Goal: Check status: Check status

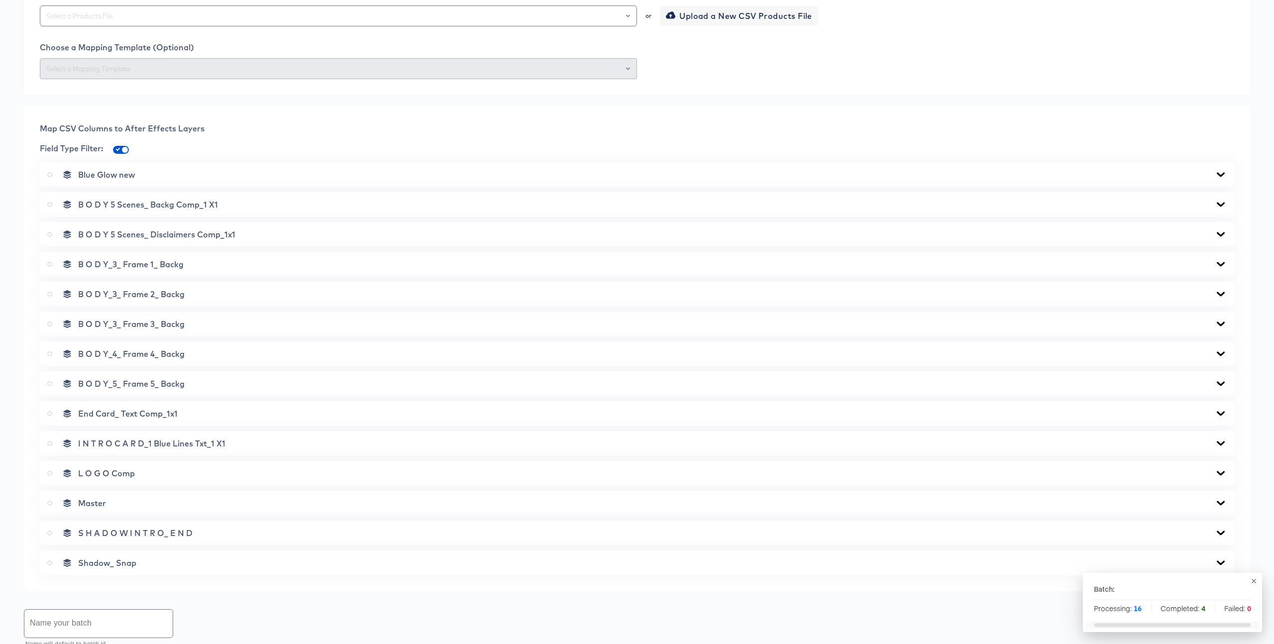
scroll to position [493, 0]
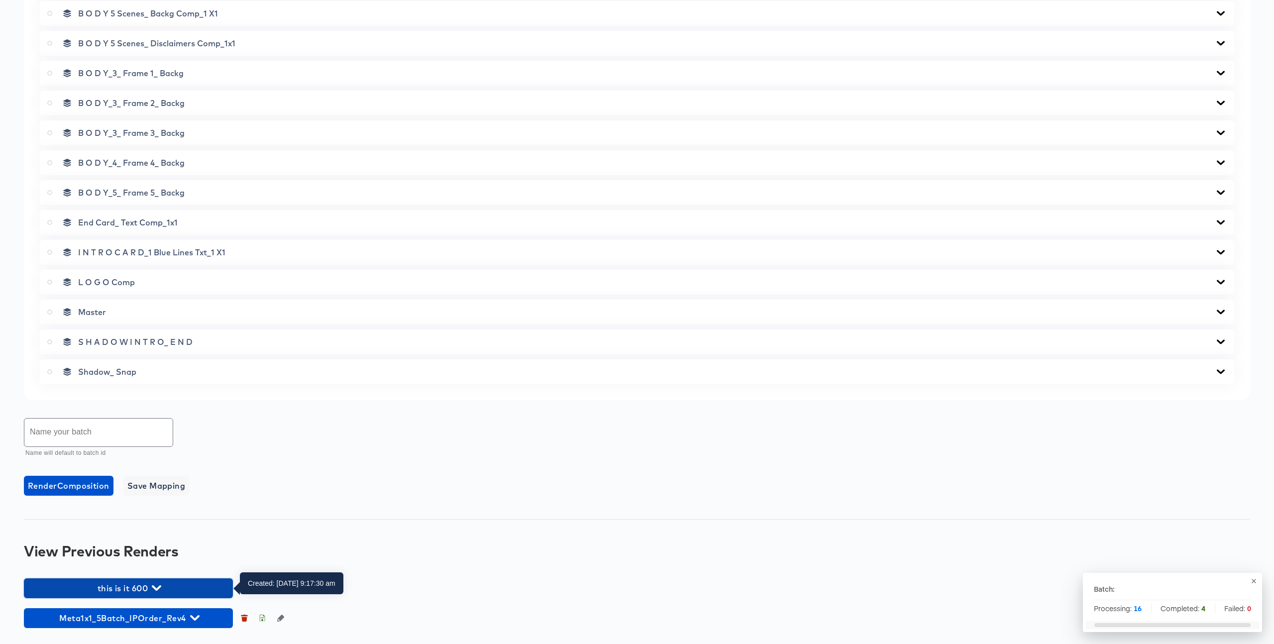
click at [153, 588] on icon "button" at bounding box center [156, 587] width 9 height 9
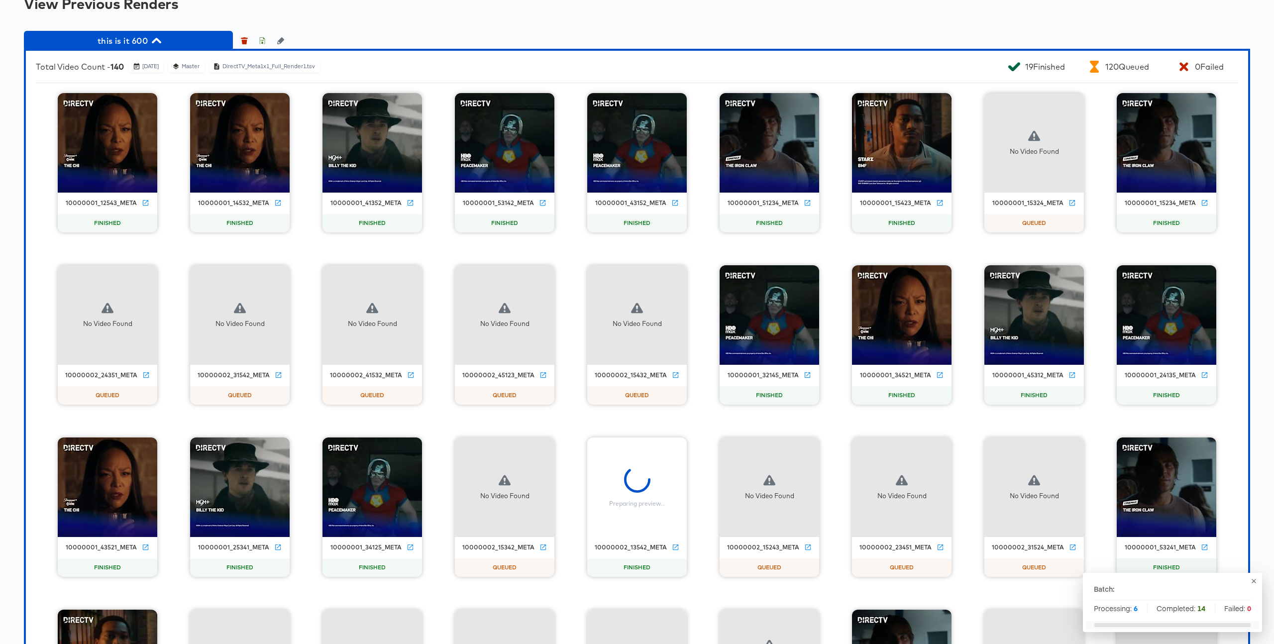
scroll to position [1054, 0]
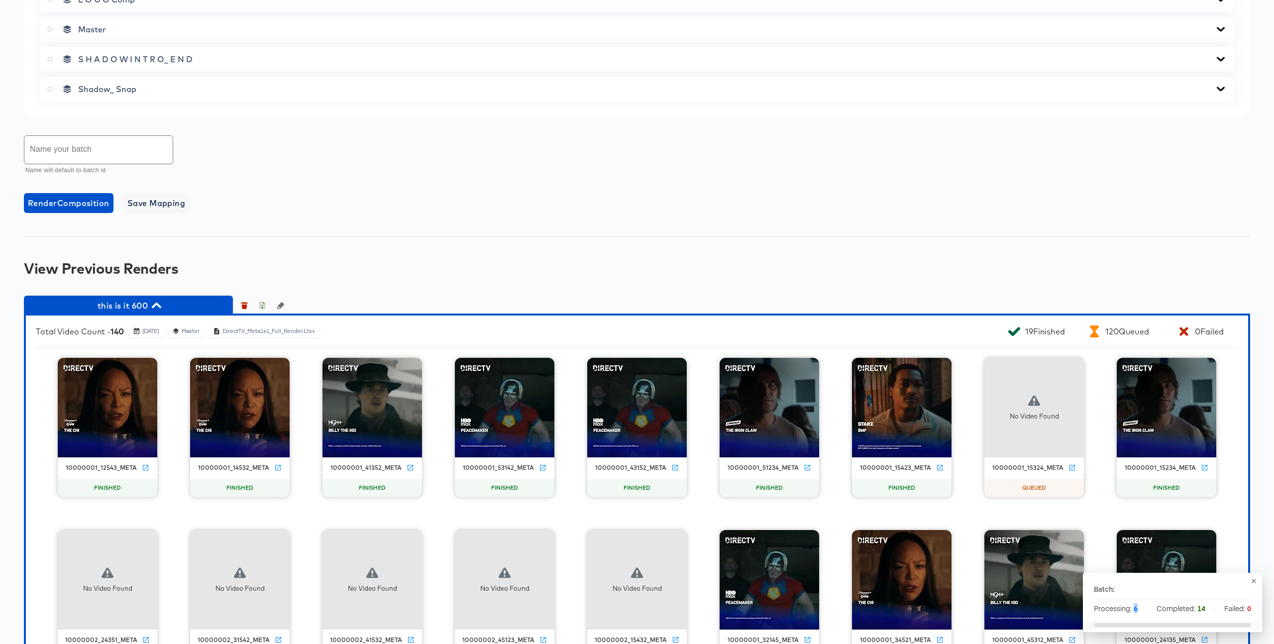
click at [1138, 608] on div "Processing: 6 Completed: 14 Failed: 0" at bounding box center [1172, 608] width 157 height 10
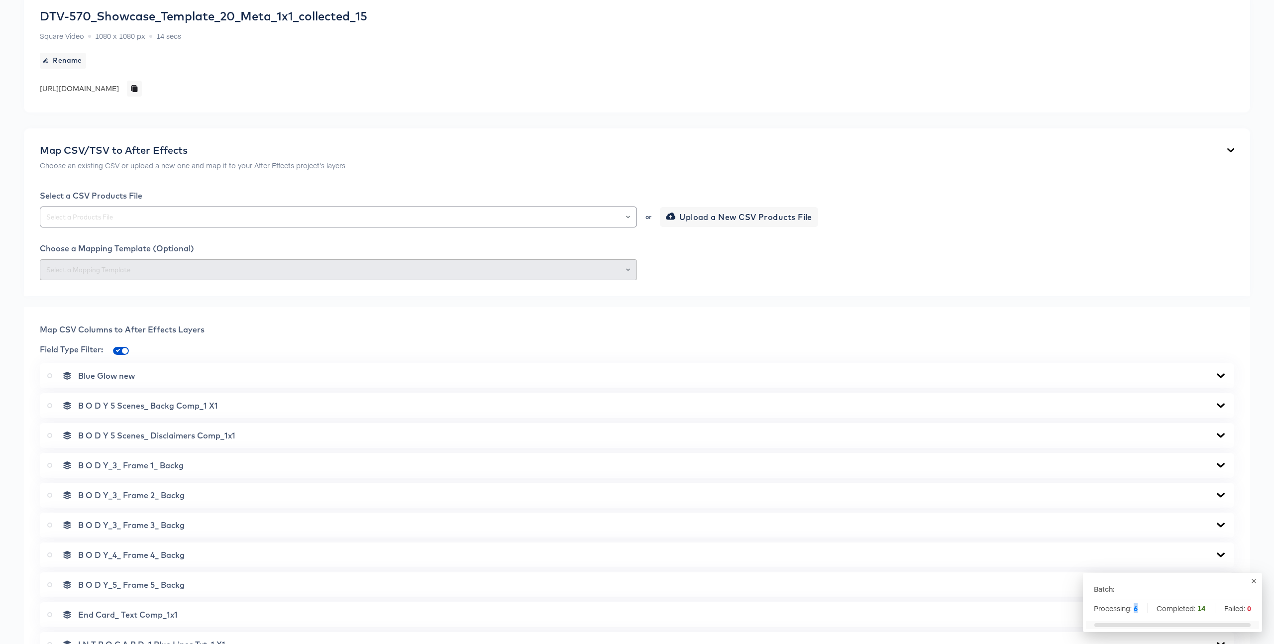
scroll to position [0, 0]
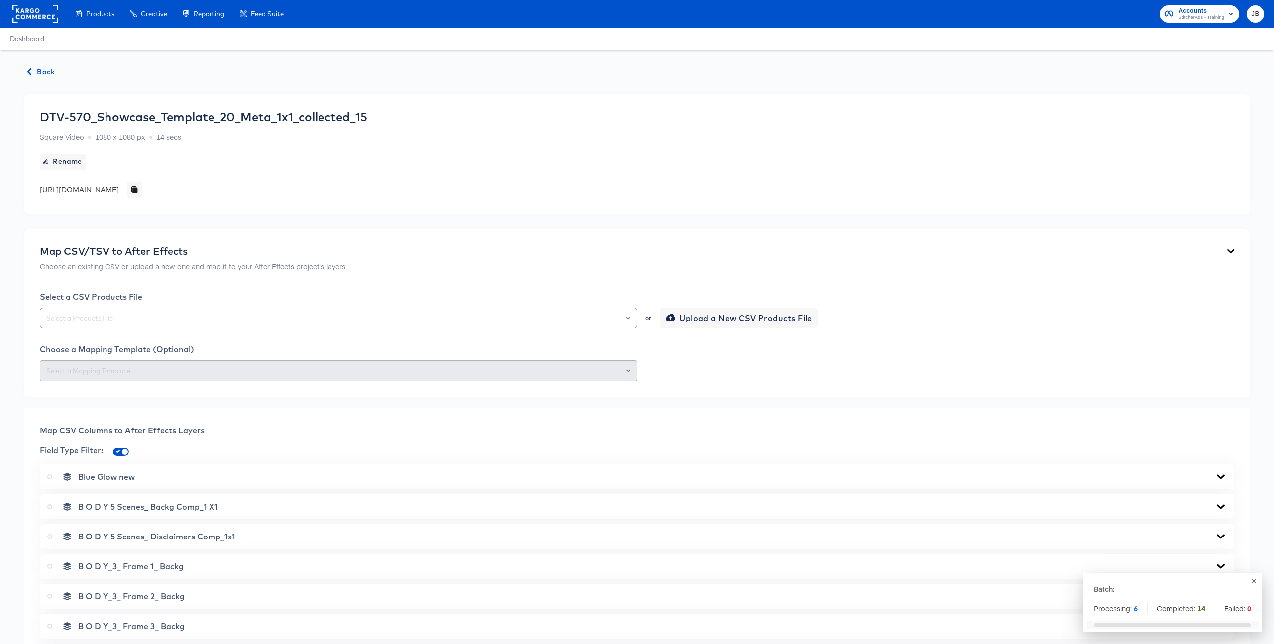
click at [58, 68] on button "Back" at bounding box center [41, 72] width 35 height 12
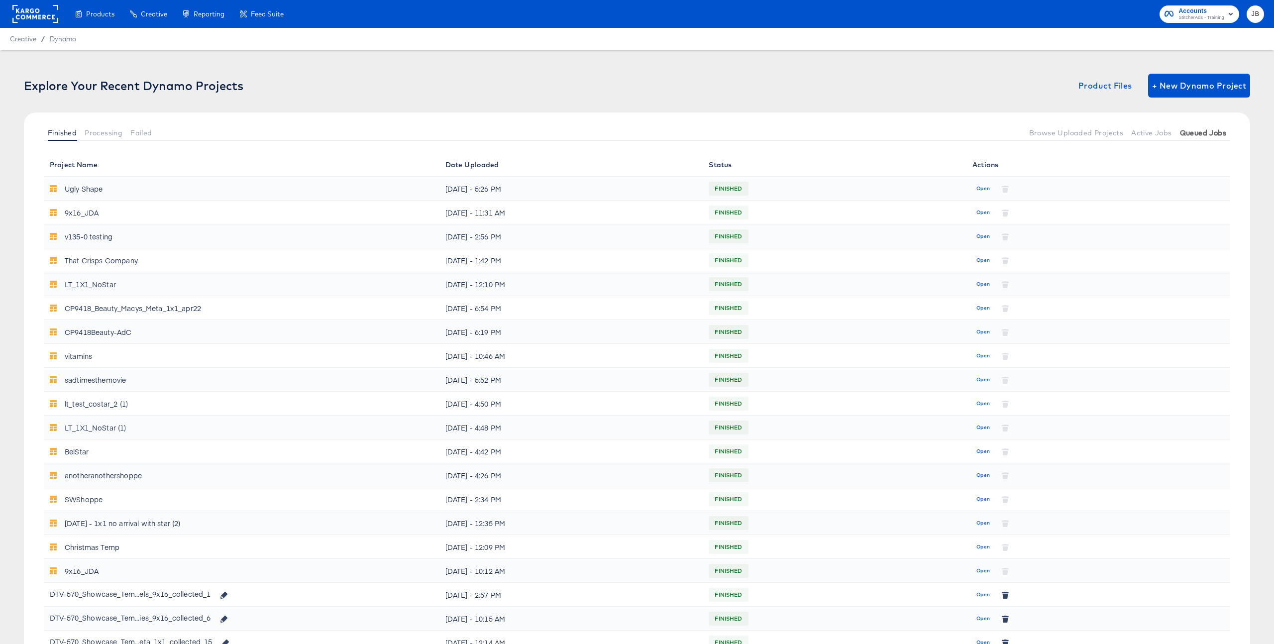
click at [1203, 136] on span "Queued Jobs" at bounding box center [1203, 133] width 46 height 8
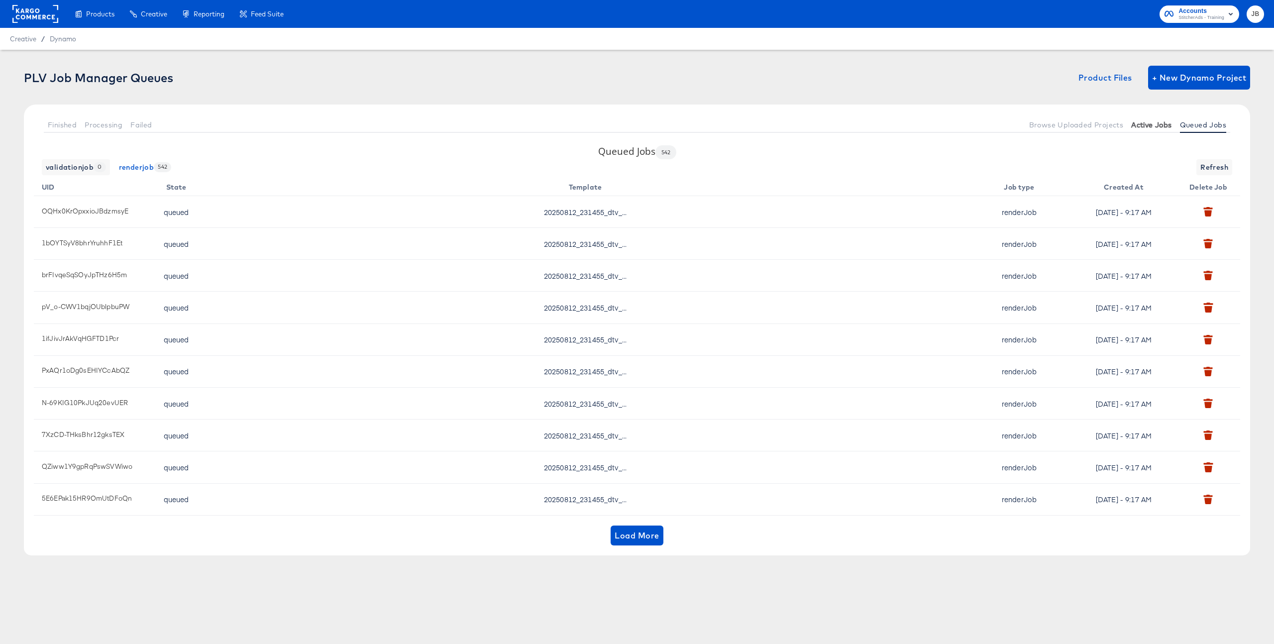
click at [1154, 124] on span "Active Jobs" at bounding box center [1151, 125] width 40 height 8
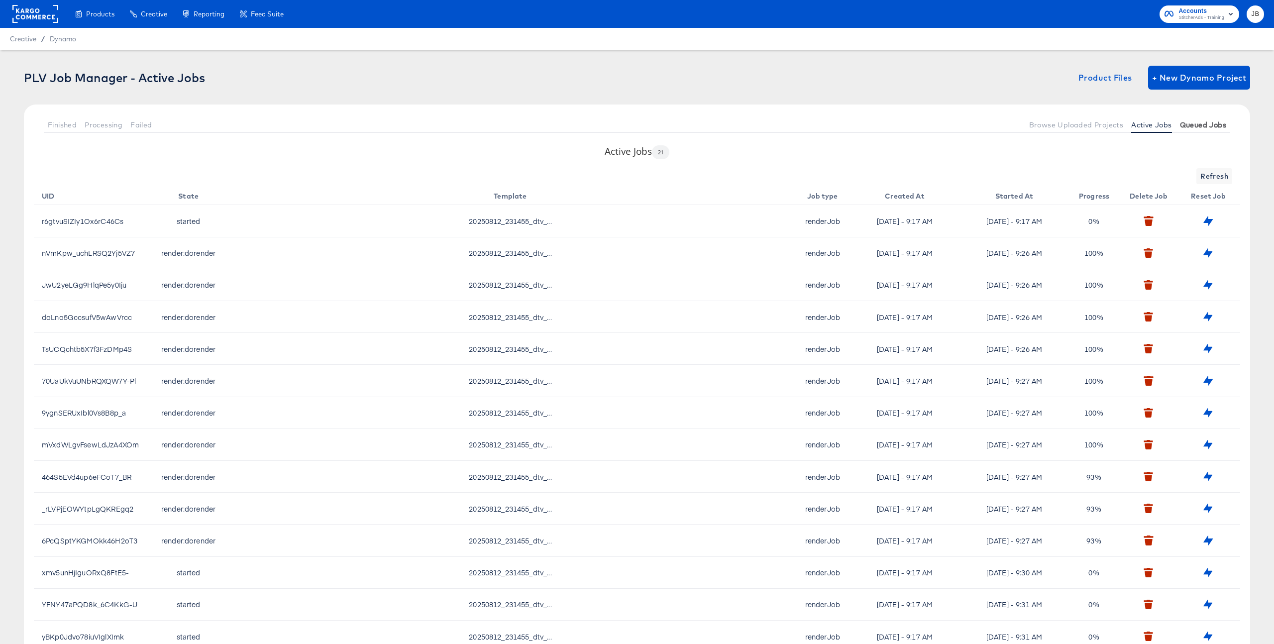
click at [1193, 127] on span "Queued Jobs" at bounding box center [1203, 125] width 46 height 8
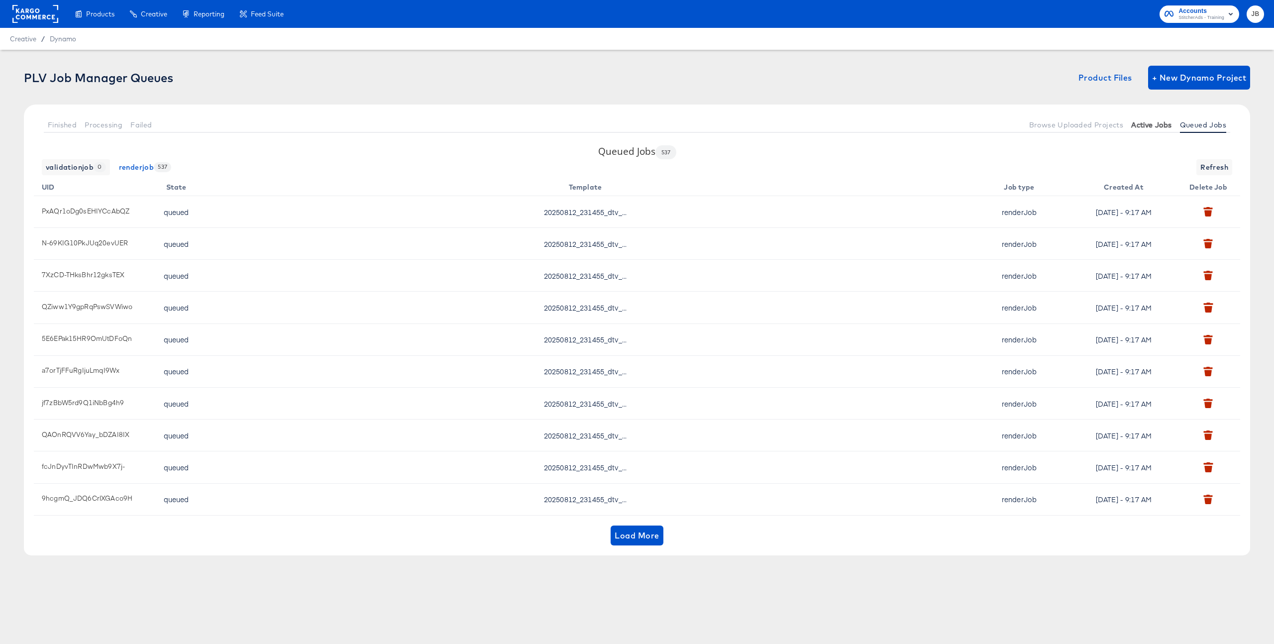
click at [1158, 127] on span "Active Jobs" at bounding box center [1151, 125] width 40 height 8
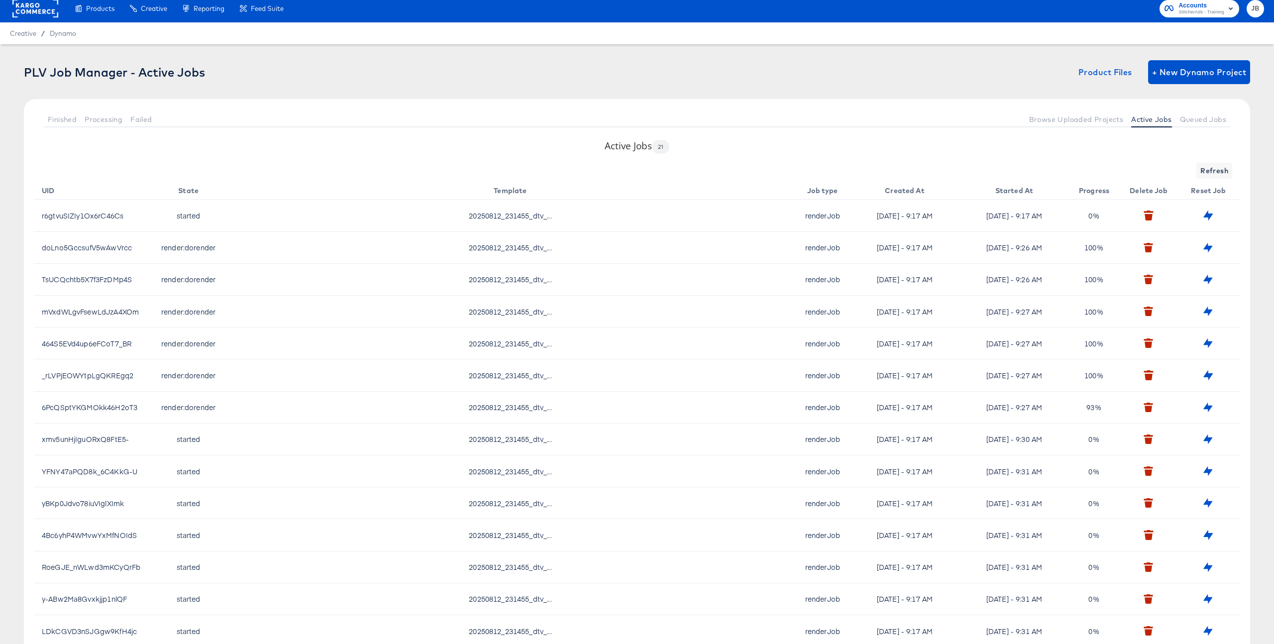
scroll to position [6, 0]
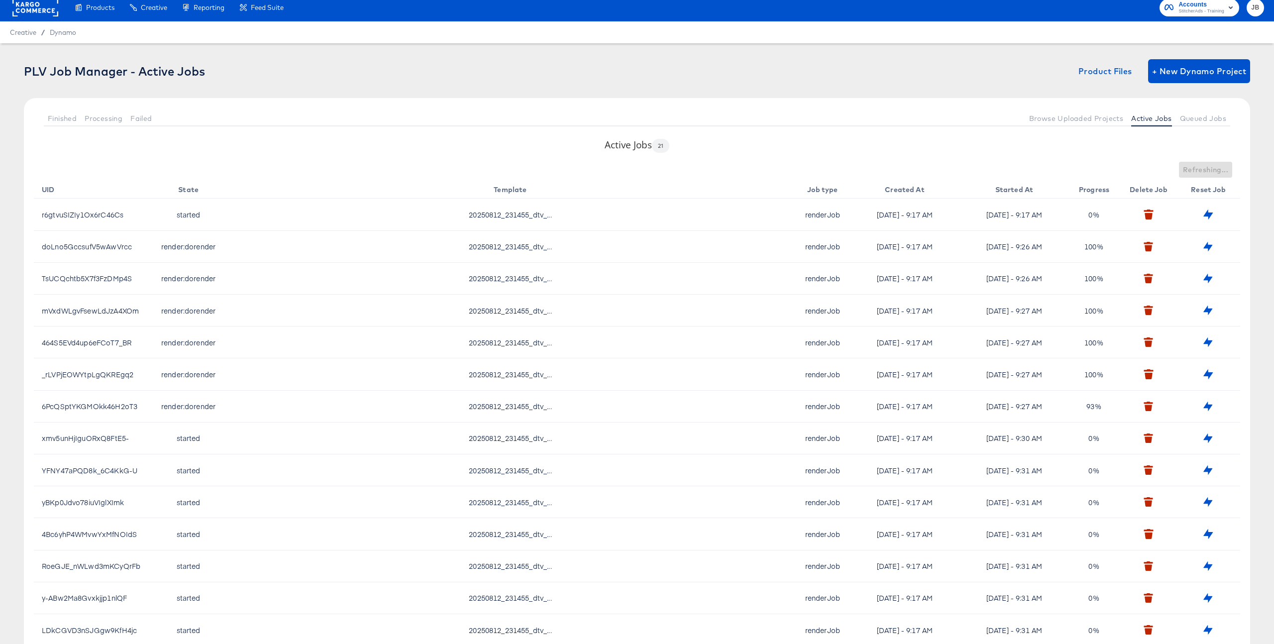
click at [1220, 168] on div "Refreshing..." at bounding box center [637, 170] width 1206 height 16
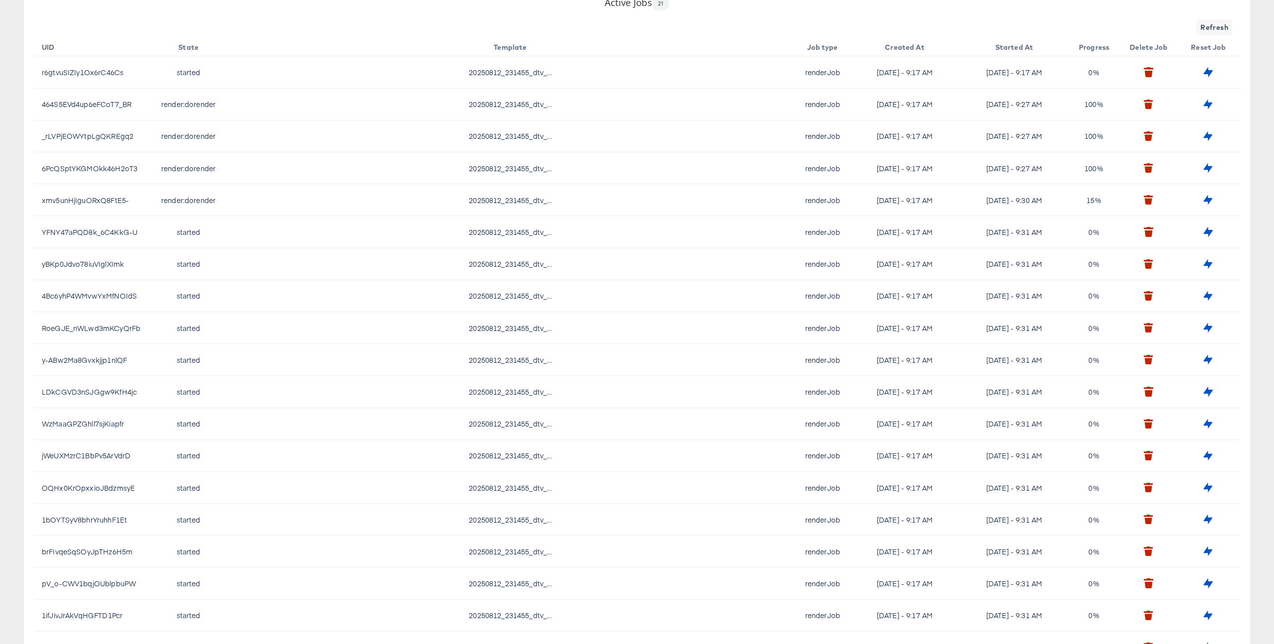
scroll to position [148, 0]
click at [1201, 24] on span "Refresh" at bounding box center [1214, 28] width 28 height 12
click at [1200, 24] on span "Refresh" at bounding box center [1214, 28] width 28 height 12
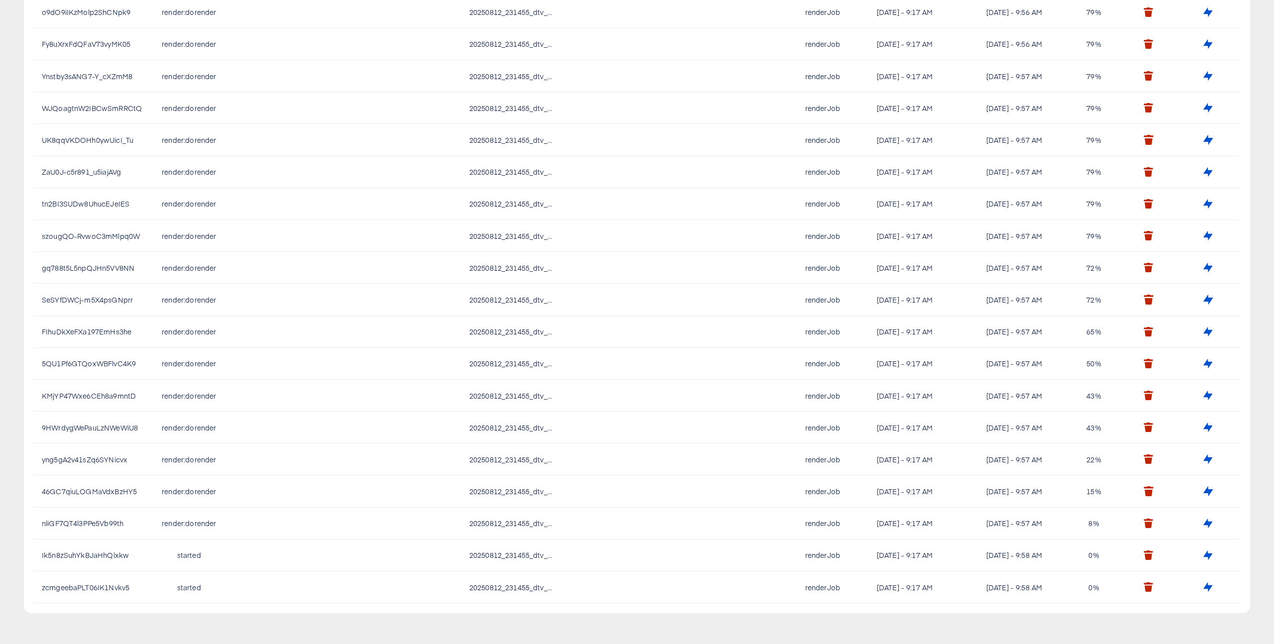
scroll to position [0, 0]
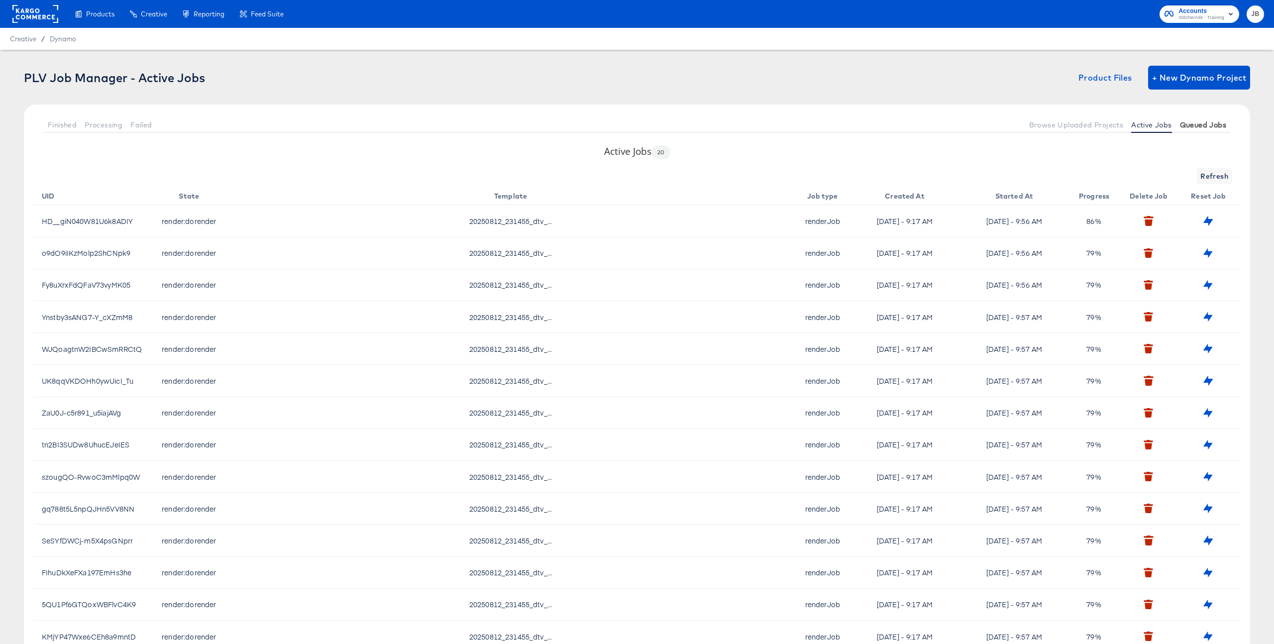
click at [1187, 123] on span "Queued Jobs" at bounding box center [1203, 125] width 46 height 8
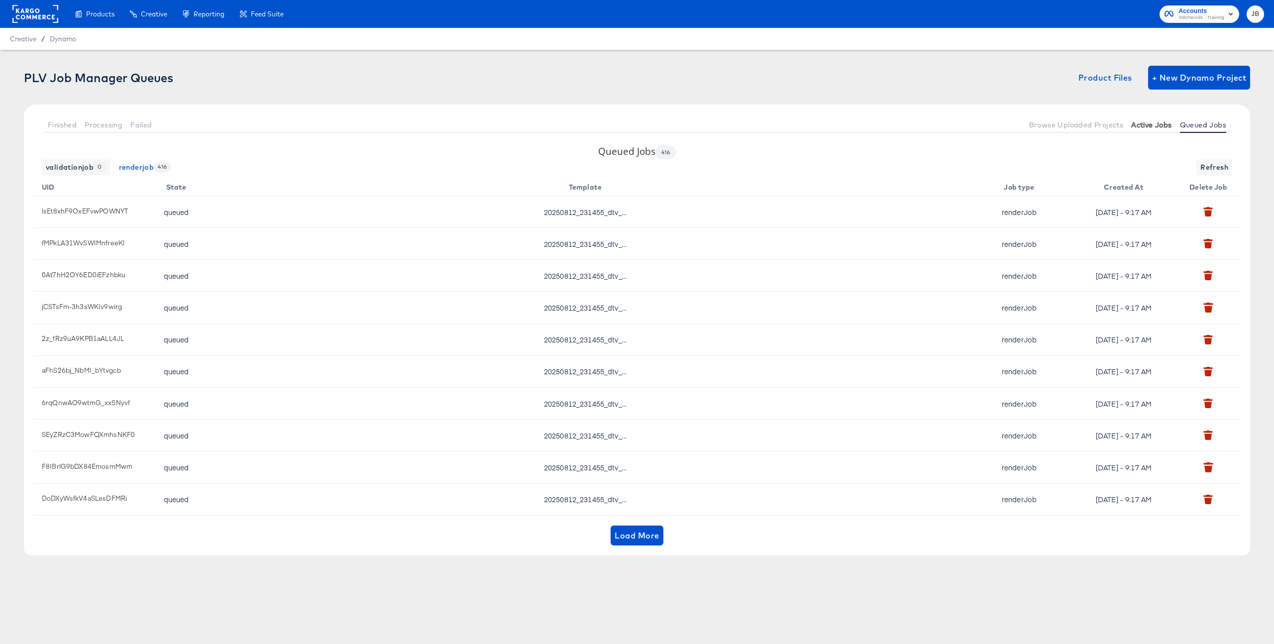
click at [1164, 125] on span "Active Jobs" at bounding box center [1151, 125] width 40 height 8
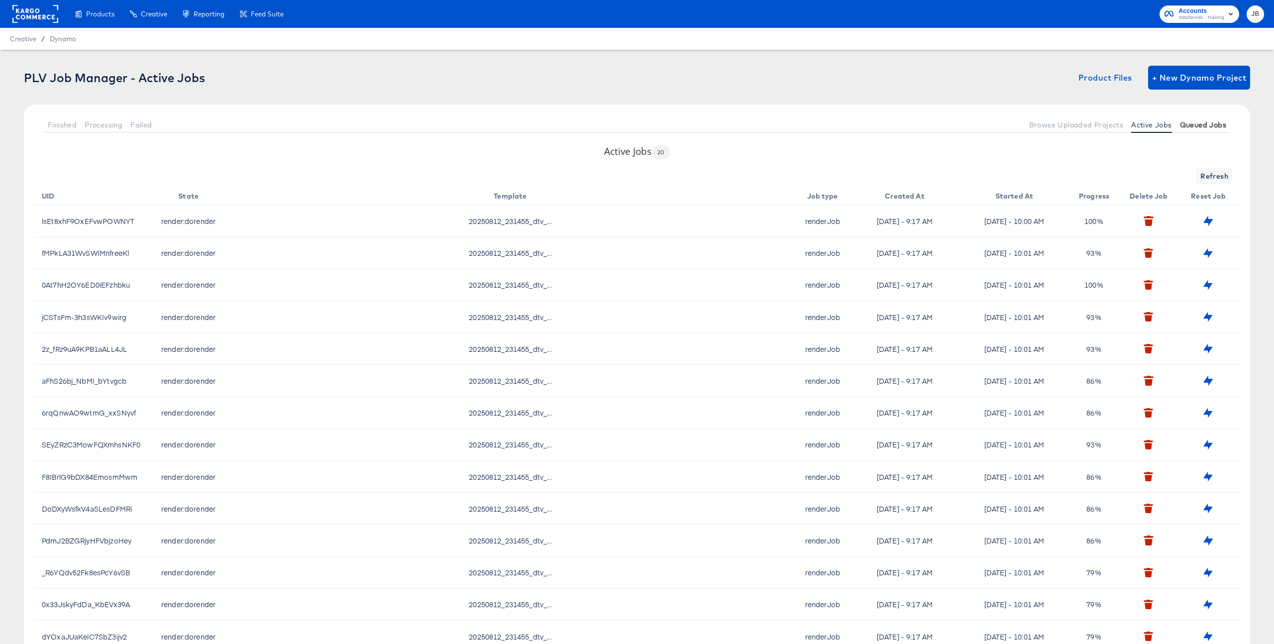
click at [1191, 121] on span "Queued Jobs" at bounding box center [1203, 125] width 46 height 8
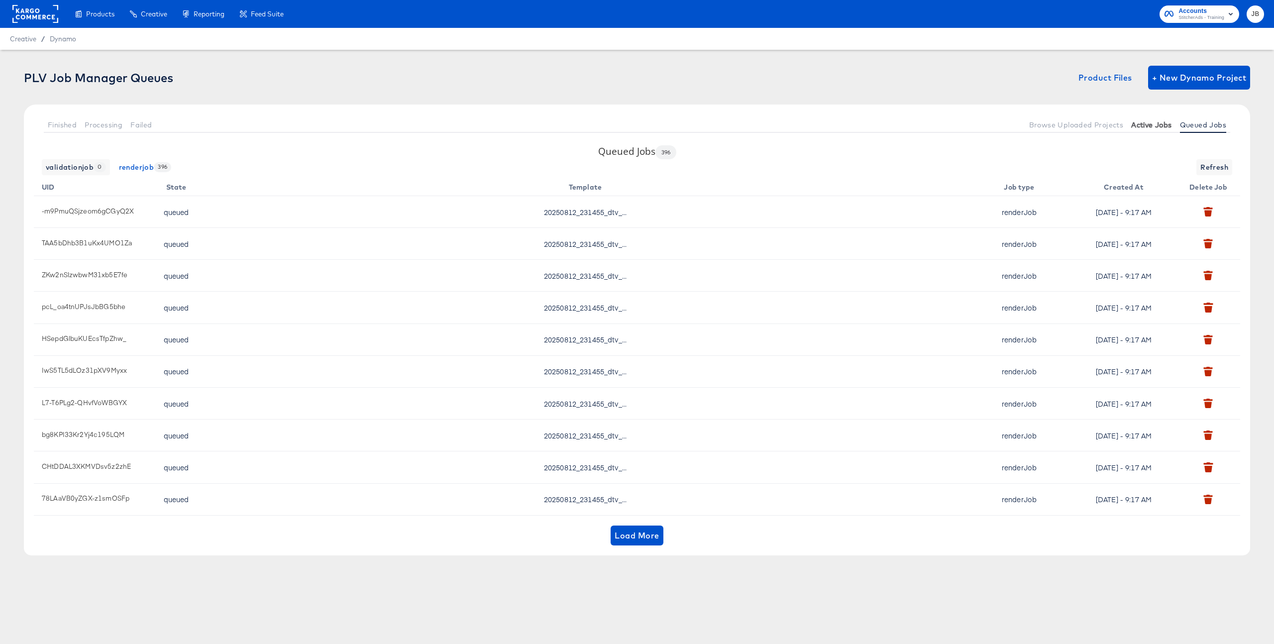
click at [1154, 125] on span "Active Jobs" at bounding box center [1151, 125] width 40 height 8
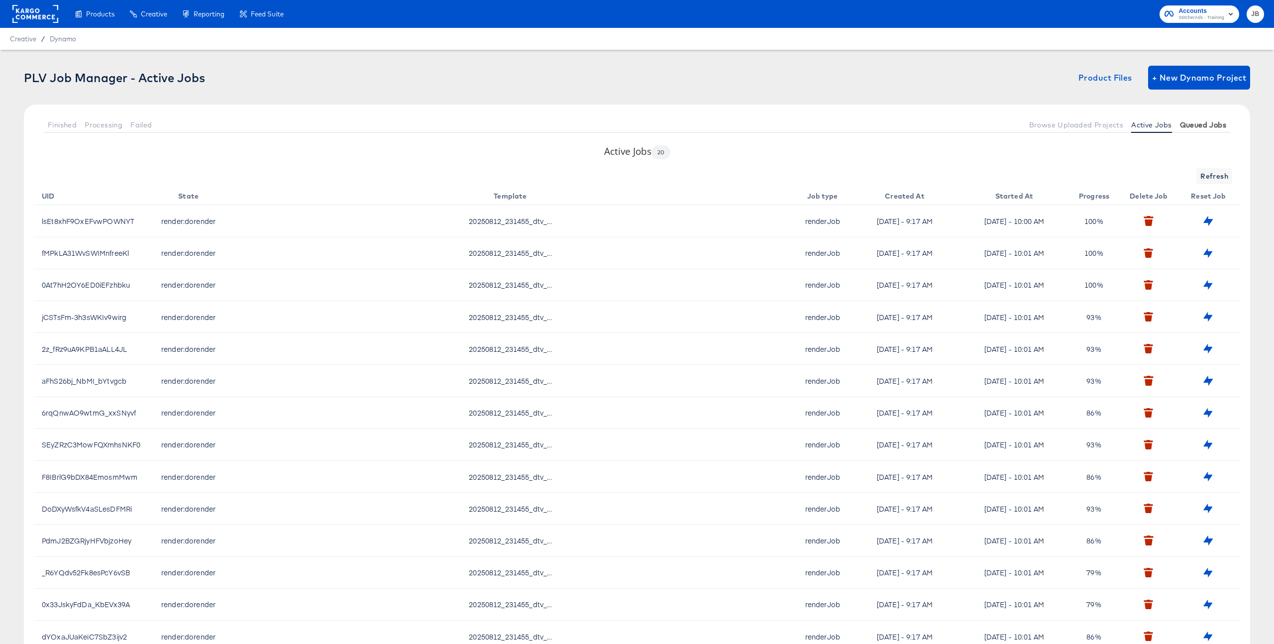
click at [1197, 124] on span "Queued Jobs" at bounding box center [1203, 125] width 46 height 8
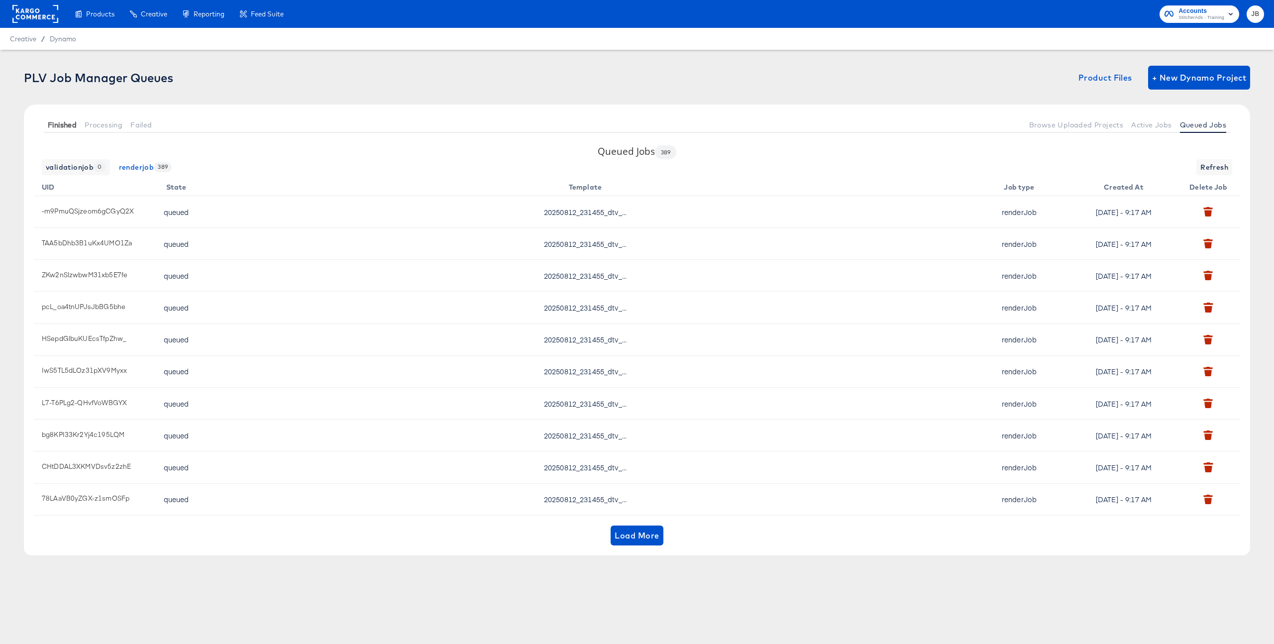
click at [73, 125] on span "Finished" at bounding box center [62, 125] width 29 height 8
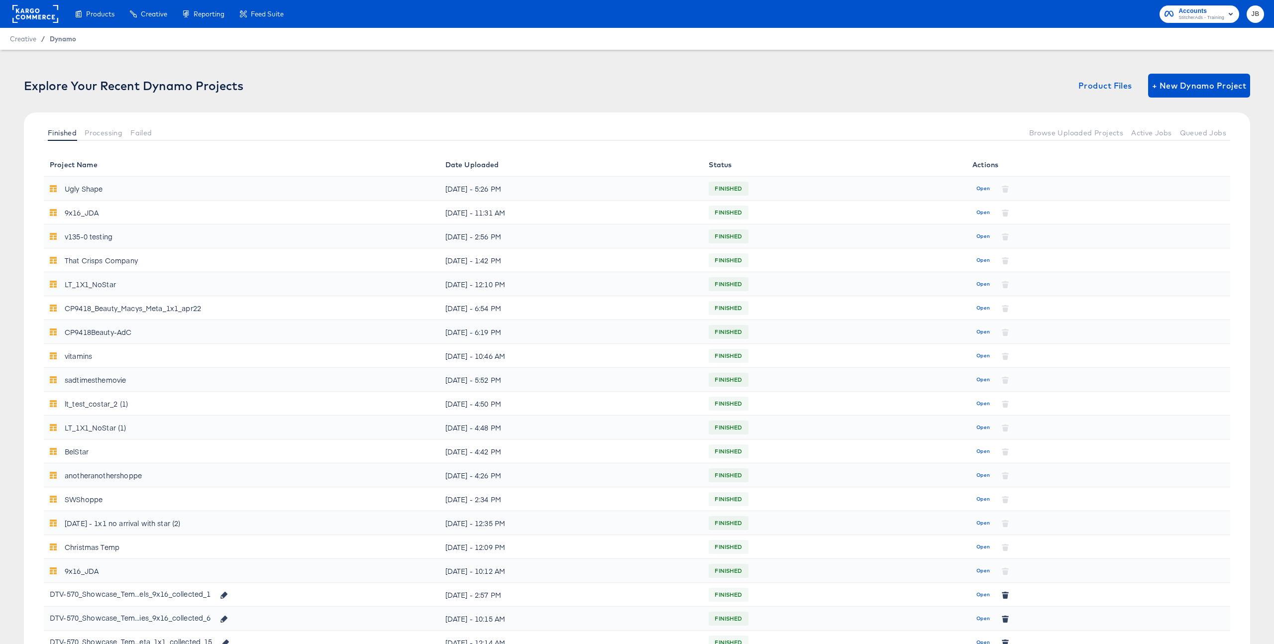
click at [61, 39] on span "Dynamo" at bounding box center [63, 39] width 26 height 8
click at [70, 38] on span "Dynamo" at bounding box center [63, 39] width 26 height 8
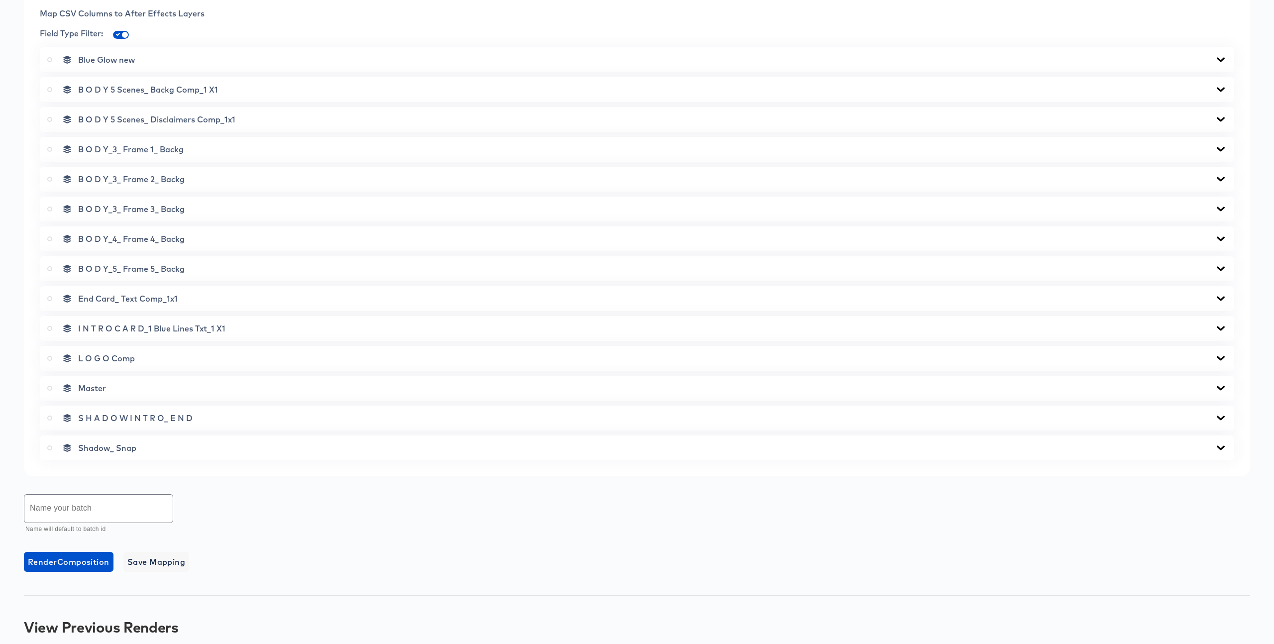
scroll to position [493, 0]
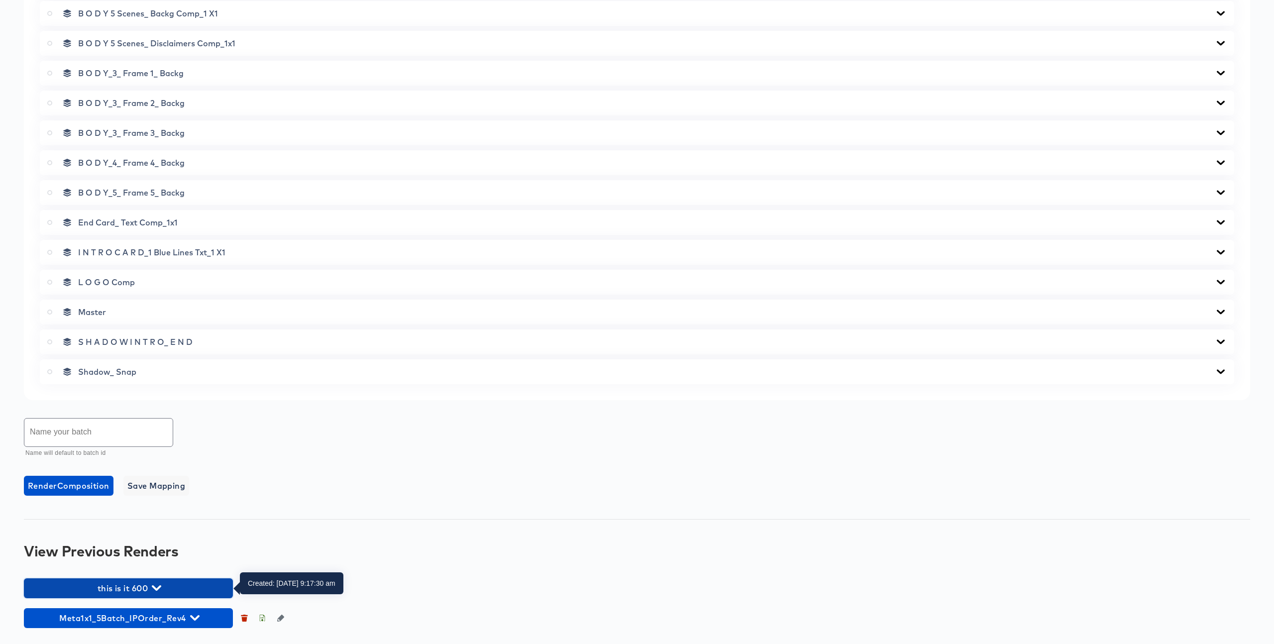
drag, startPoint x: 152, startPoint y: 583, endPoint x: 321, endPoint y: 481, distance: 197.6
click at [153, 583] on span "this is it 600" at bounding box center [128, 588] width 199 height 14
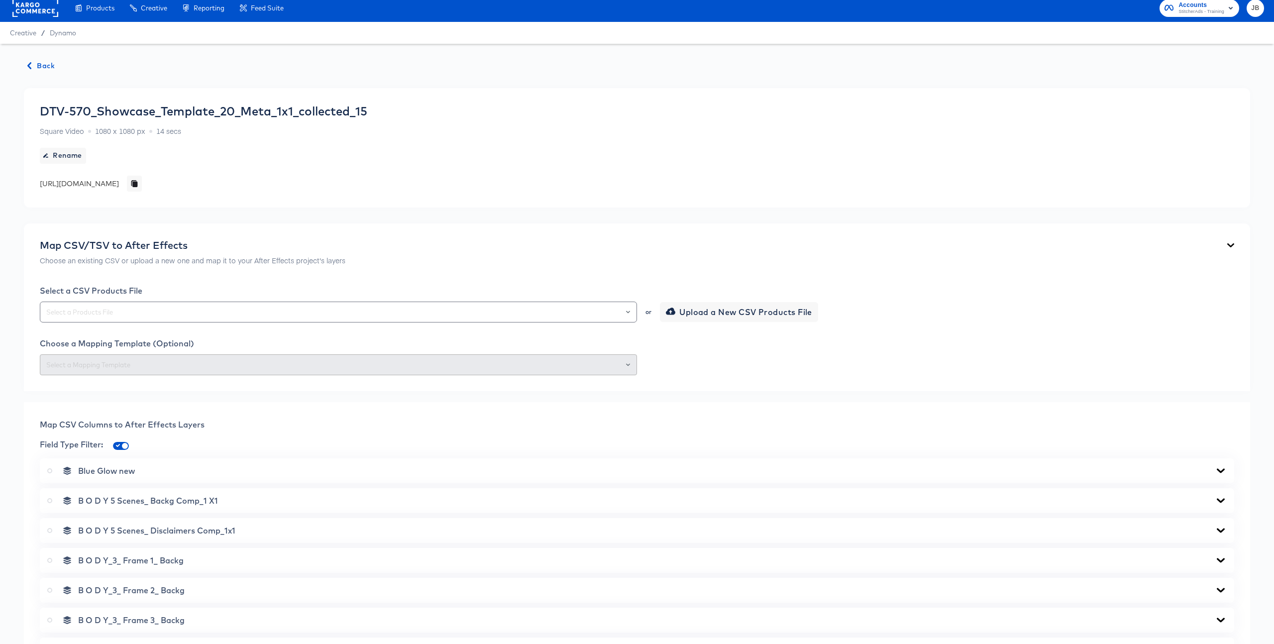
scroll to position [0, 0]
